Goal: Transaction & Acquisition: Purchase product/service

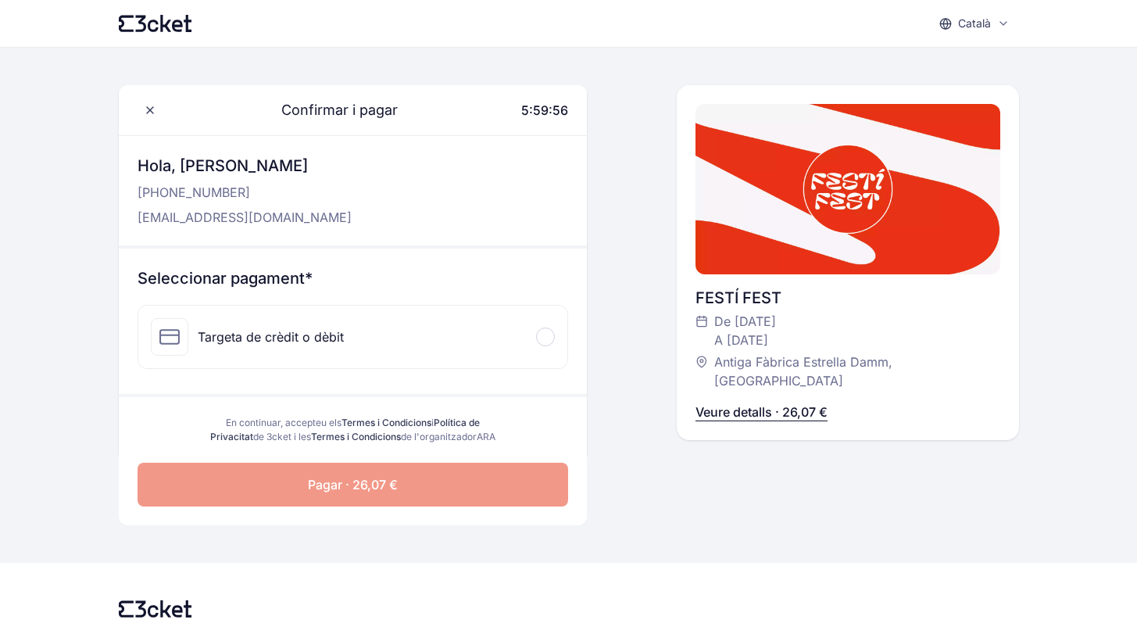
click at [530, 346] on div "Targeta de crèdit o dèbit" at bounding box center [352, 337] width 429 height 63
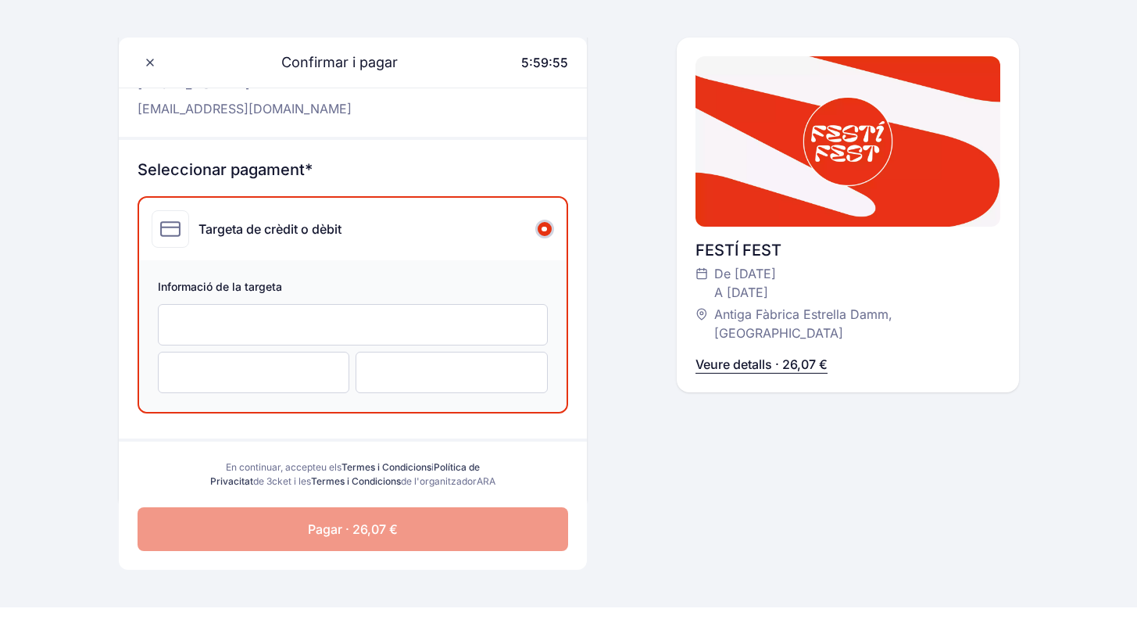
scroll to position [116, 0]
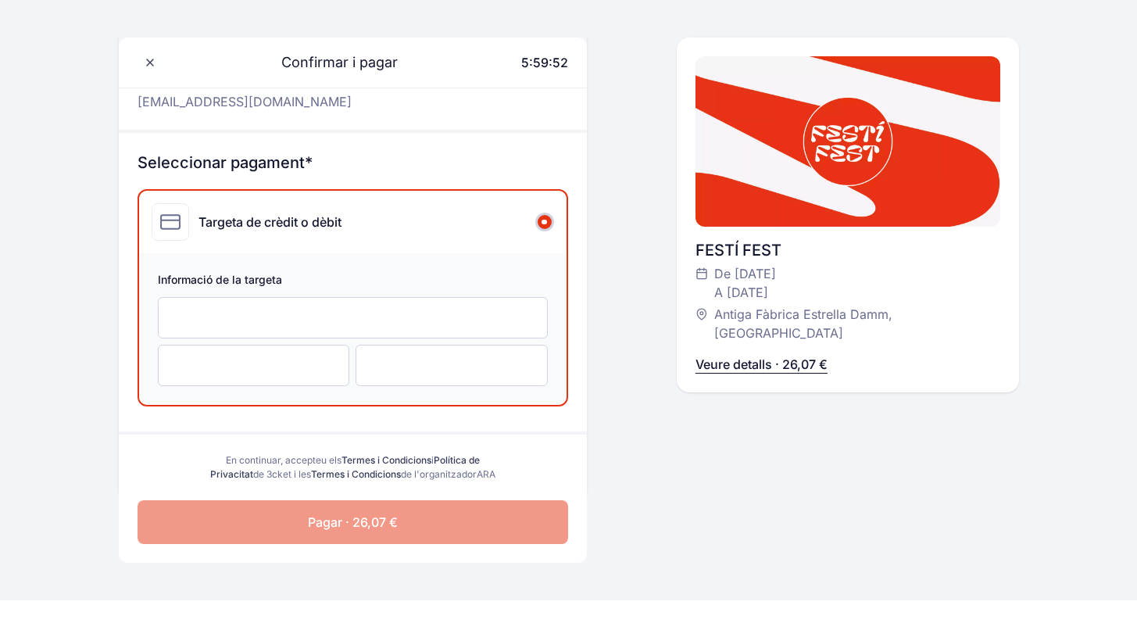
click at [449, 325] on div at bounding box center [353, 317] width 390 height 41
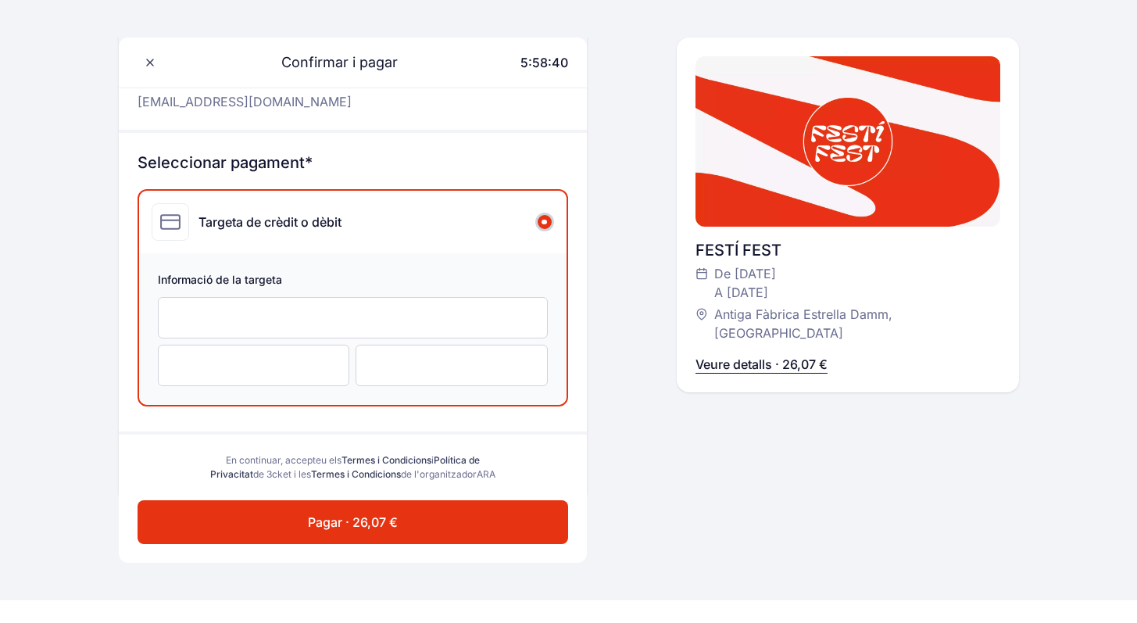
click at [782, 525] on div "Confirmar i pagar 5:58:40 Hola, [PERSON_NAME] [PHONE_NUMBER] [EMAIL_ADDRESS][DO…" at bounding box center [569, 247] width 901 height 631
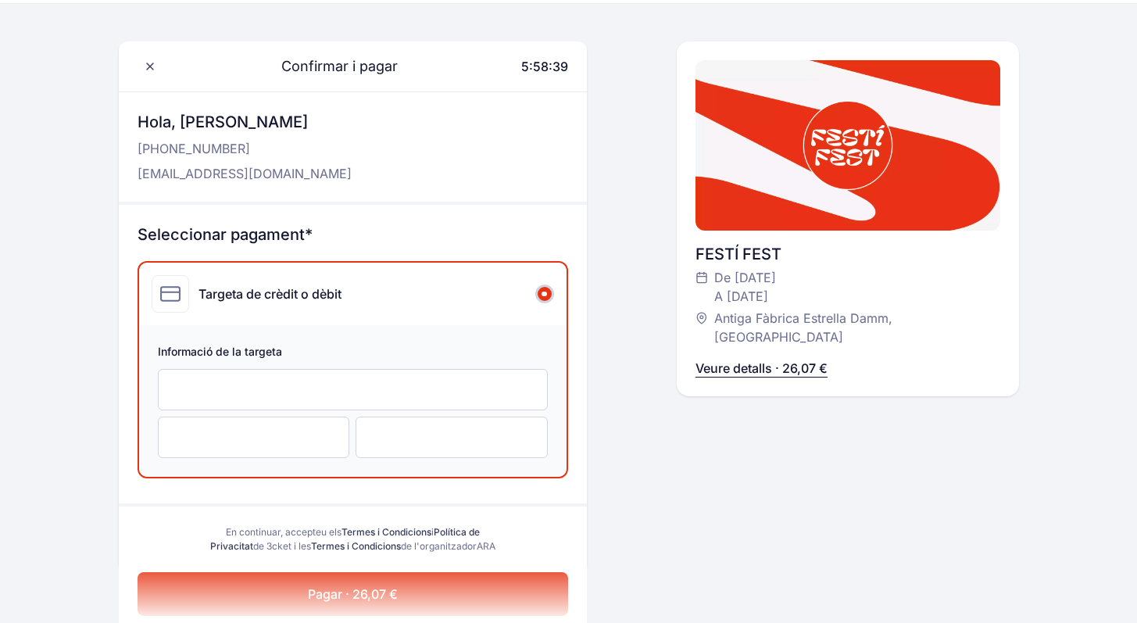
scroll to position [0, 0]
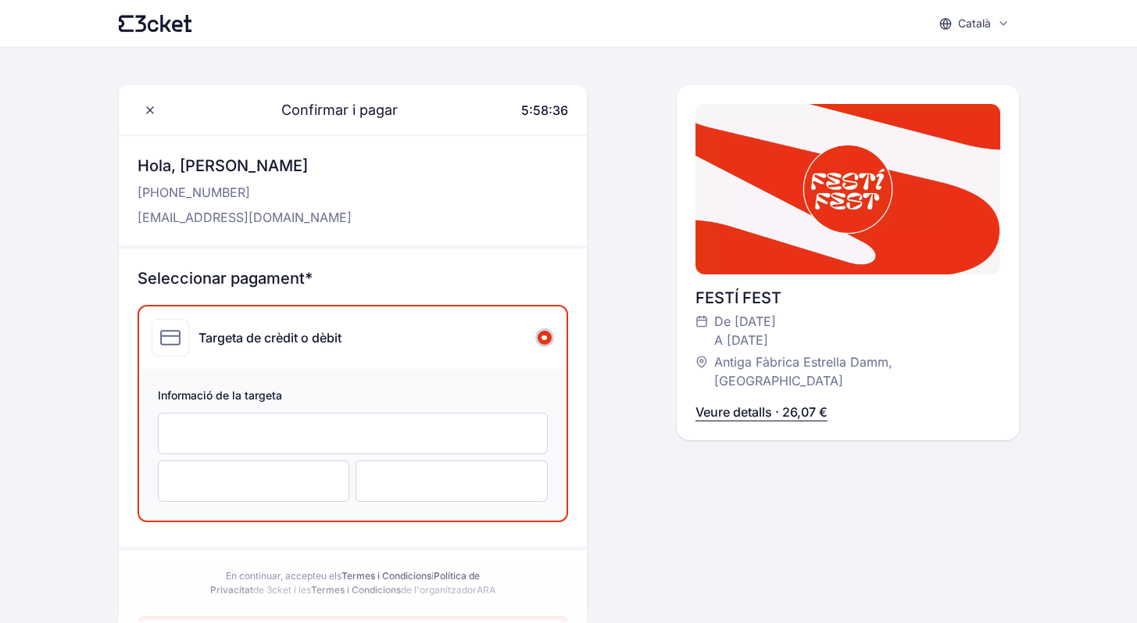
click at [765, 403] on p "Veure detalls · 26,07 €" at bounding box center [762, 412] width 132 height 19
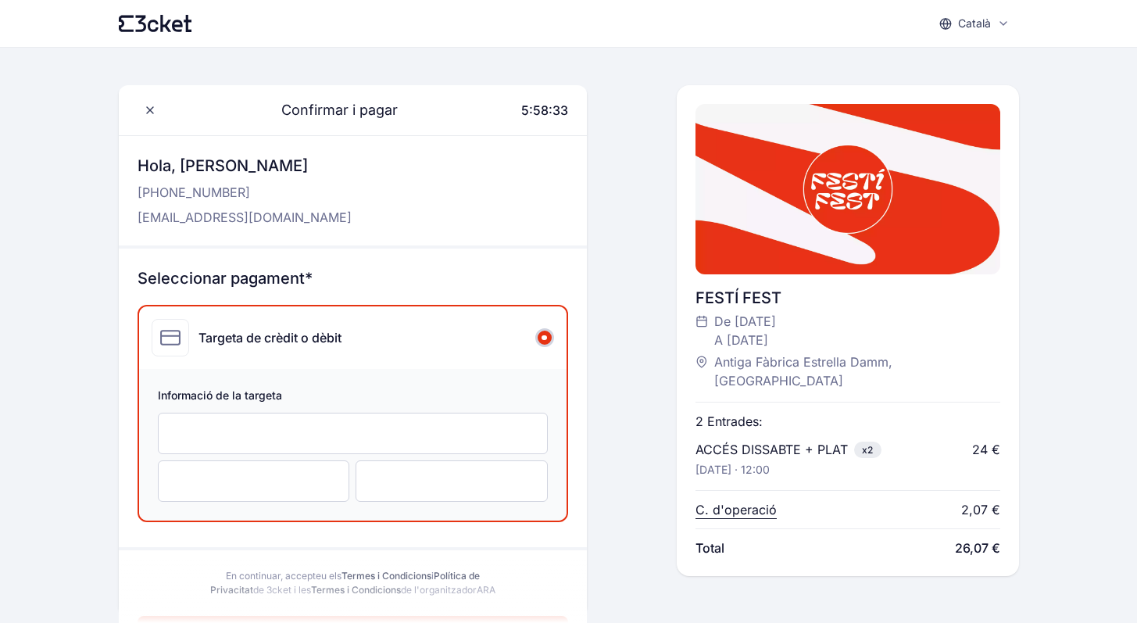
click at [1106, 400] on div "Català English Português Català Español Français Confirmar i pagar 5:58:33 Hola…" at bounding box center [568, 428] width 1137 height 856
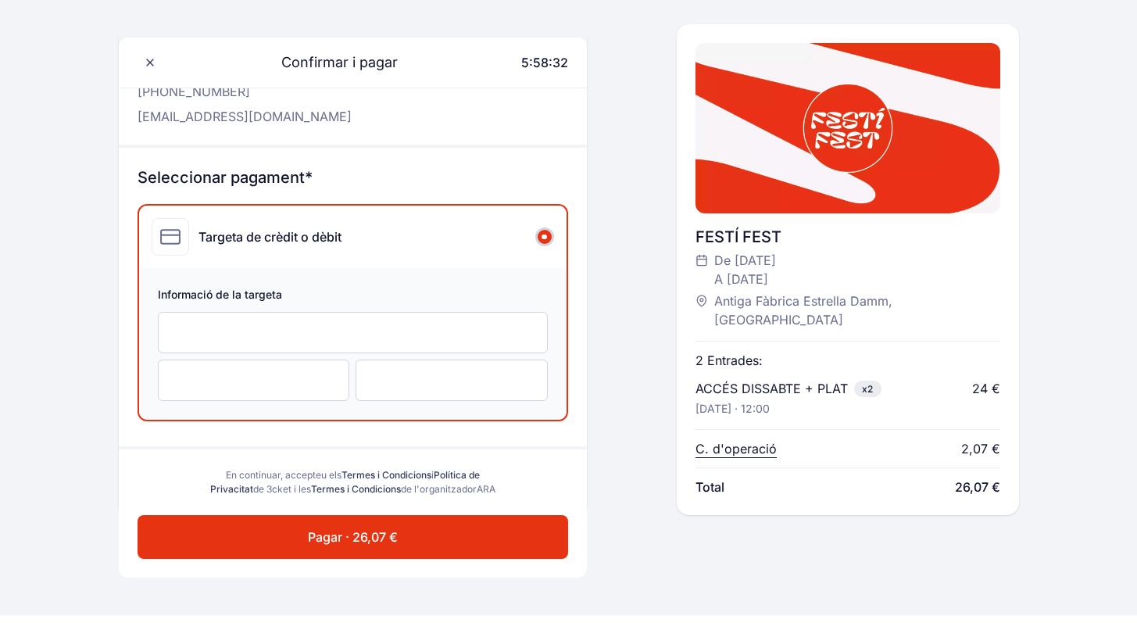
scroll to position [103, 0]
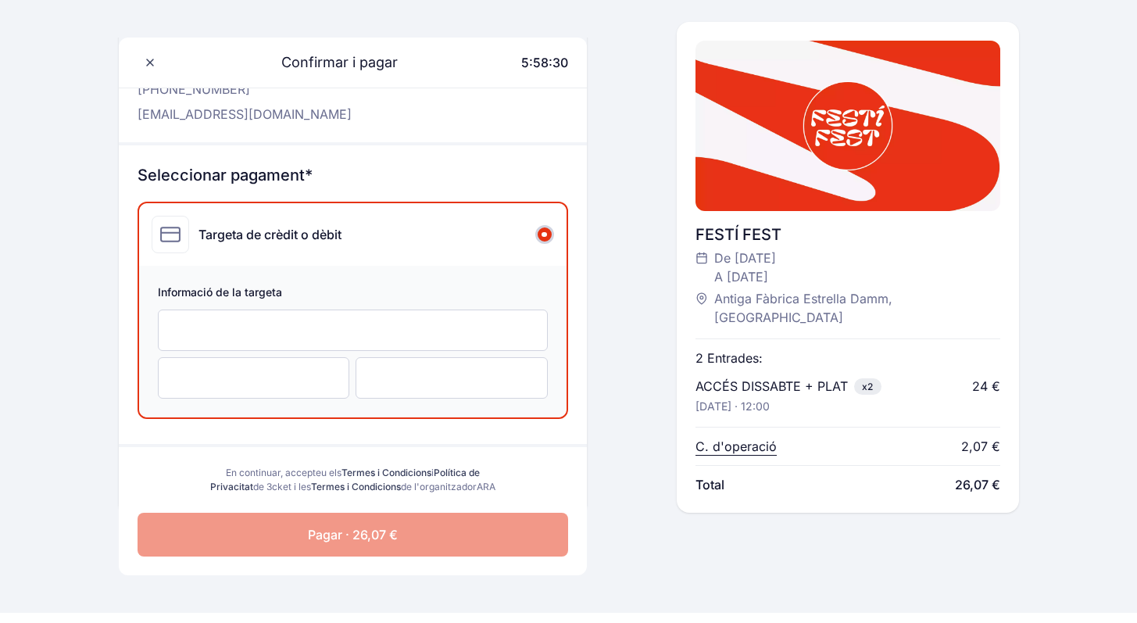
click at [438, 553] on button "Pagar · 26,07 €" at bounding box center [353, 535] width 431 height 44
